Goal: Find specific page/section

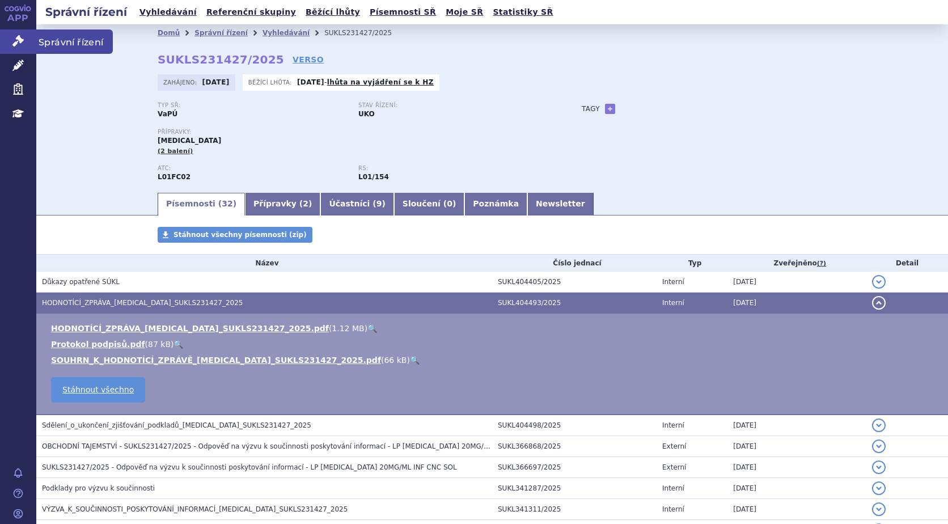
click at [13, 43] on icon at bounding box center [17, 40] width 11 height 11
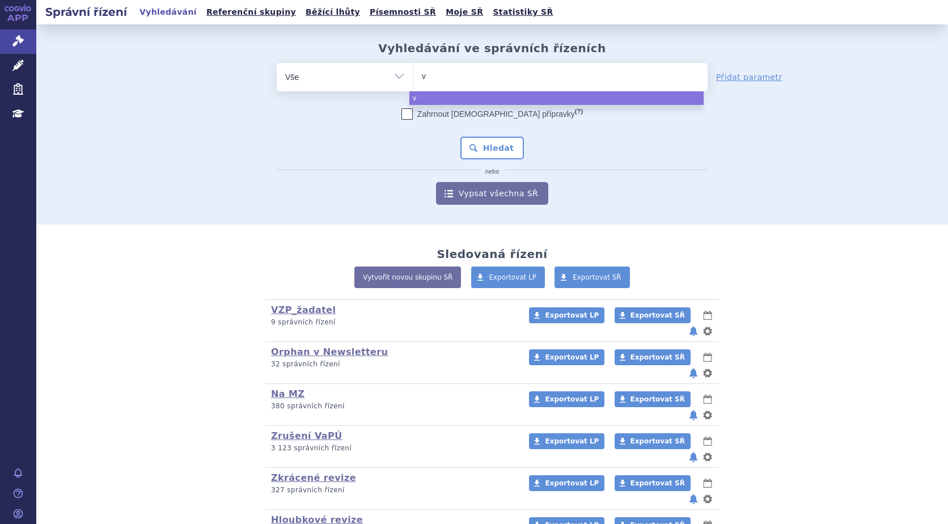
type input "vy"
type input "vyd"
type input "vydu"
type input "vydur"
type input "vydura"
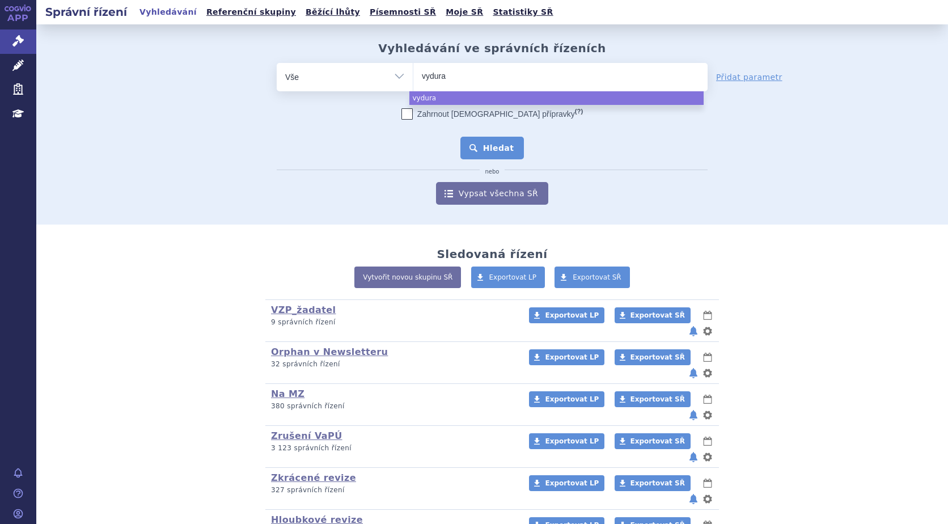
select select "vydura"
click at [479, 147] on button "Hledat" at bounding box center [493, 148] width 64 height 23
